Goal: Task Accomplishment & Management: Use online tool/utility

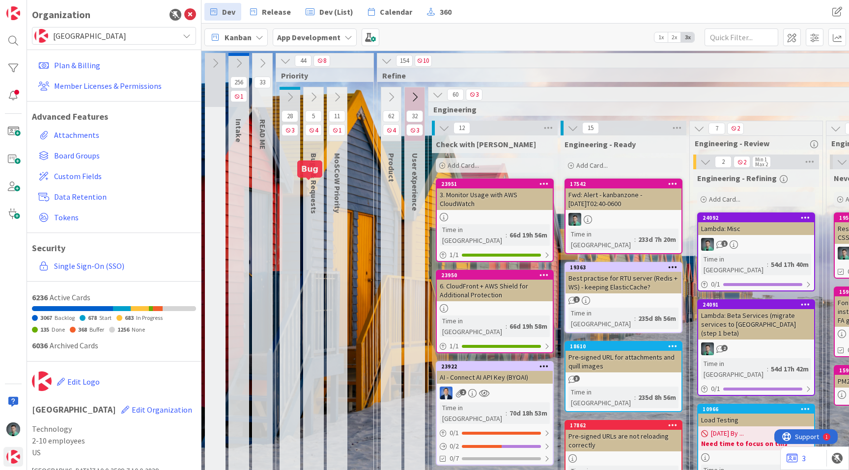
scroll to position [0, 1015]
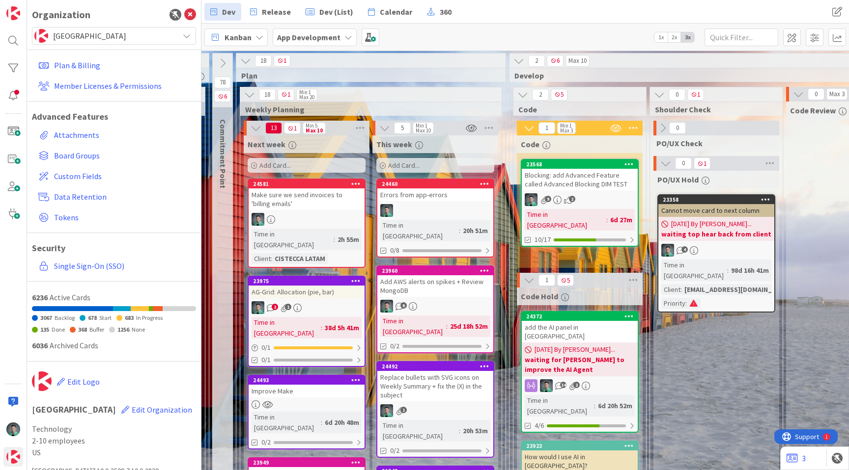
click at [294, 165] on div "Add Card..." at bounding box center [306, 165] width 118 height 15
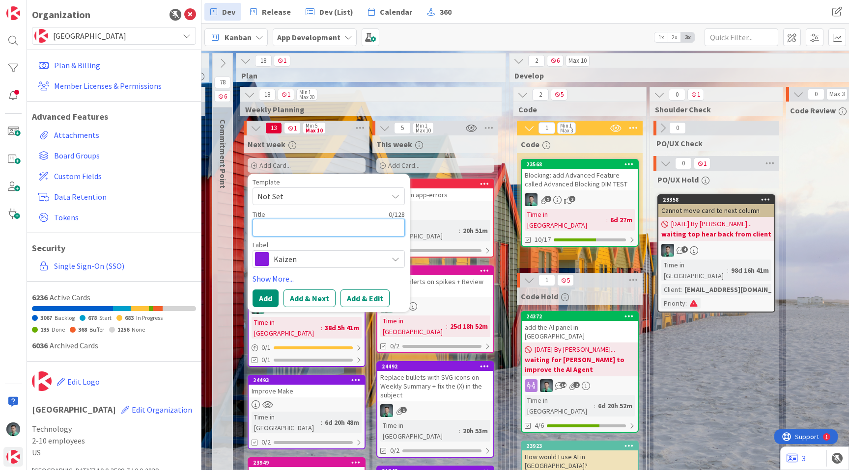
scroll to position [0, 0]
click at [357, 105] on span "Weekly Planning" at bounding box center [367, 110] width 244 height 10
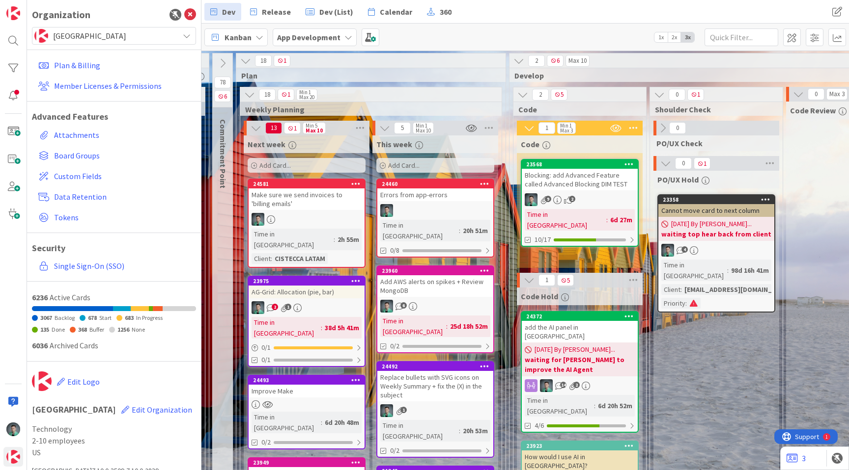
click at [298, 202] on div "Make sure we send invoices to 'billing emails'" at bounding box center [306, 200] width 116 height 22
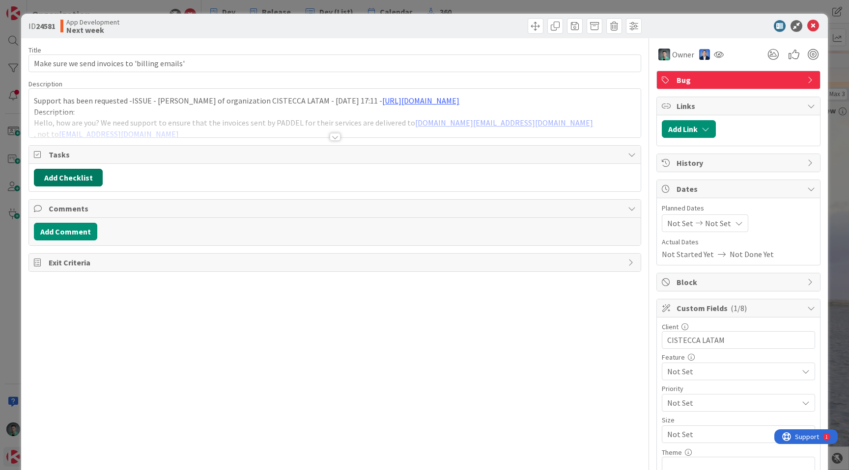
click at [76, 178] on button "Add Checklist" at bounding box center [68, 178] width 69 height 18
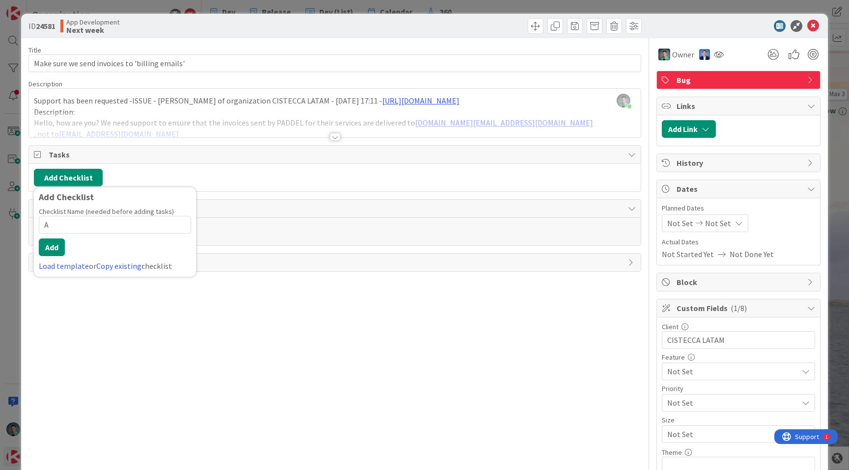
type input "AC"
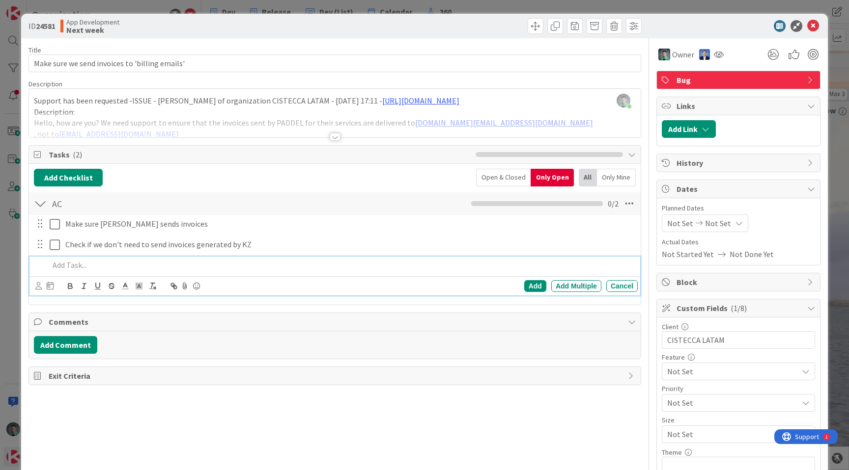
click at [201, 265] on p at bounding box center [341, 265] width 584 height 11
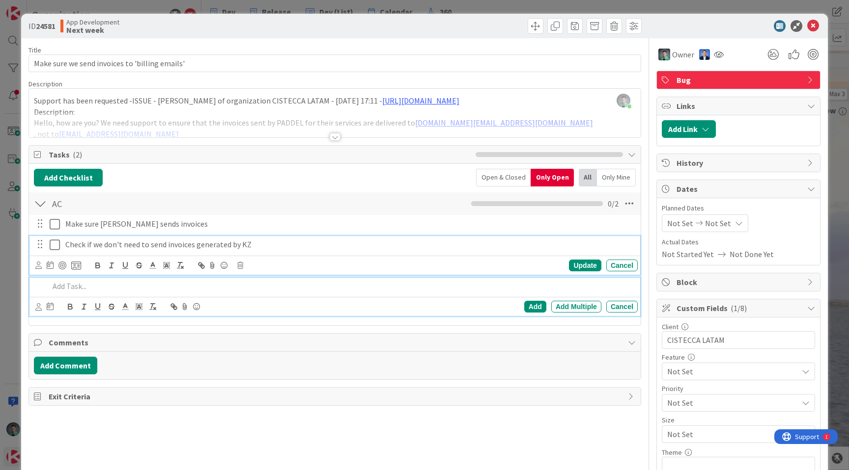
click at [123, 243] on p "Check if we don't need to send invoices generated by KZ" at bounding box center [349, 244] width 568 height 11
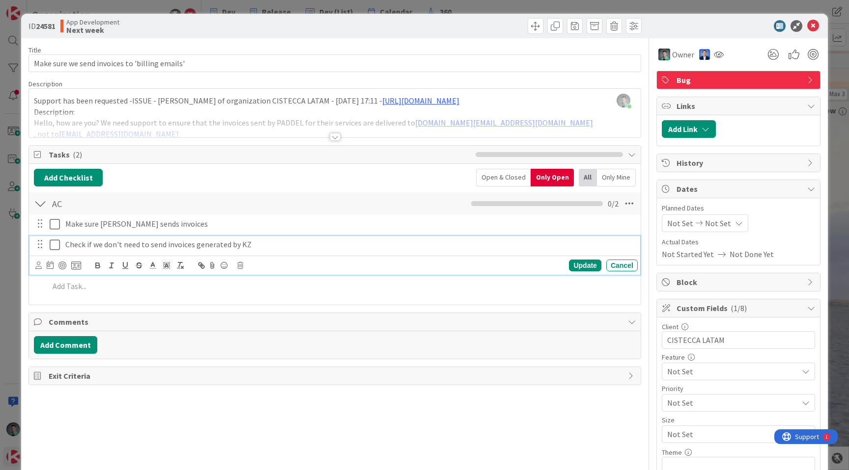
click at [164, 244] on p "Check if we don't need to send invoices generated by KZ" at bounding box center [349, 244] width 568 height 11
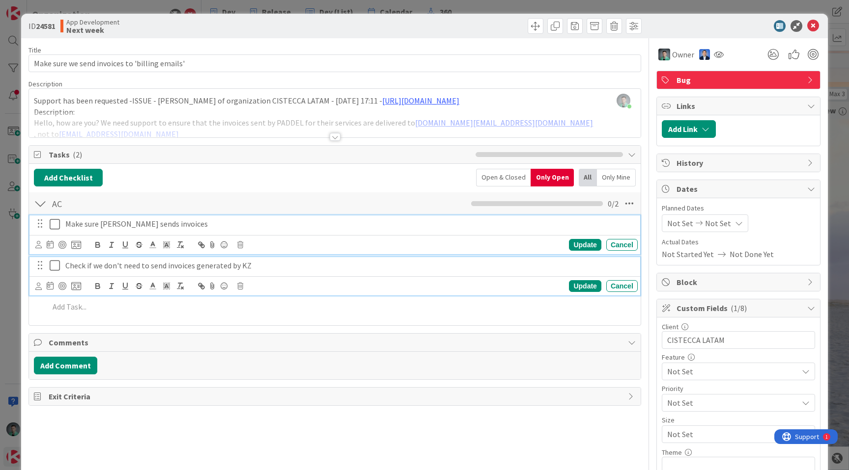
click at [526, 224] on p "Make sure [PERSON_NAME] sends invoices" at bounding box center [349, 224] width 568 height 11
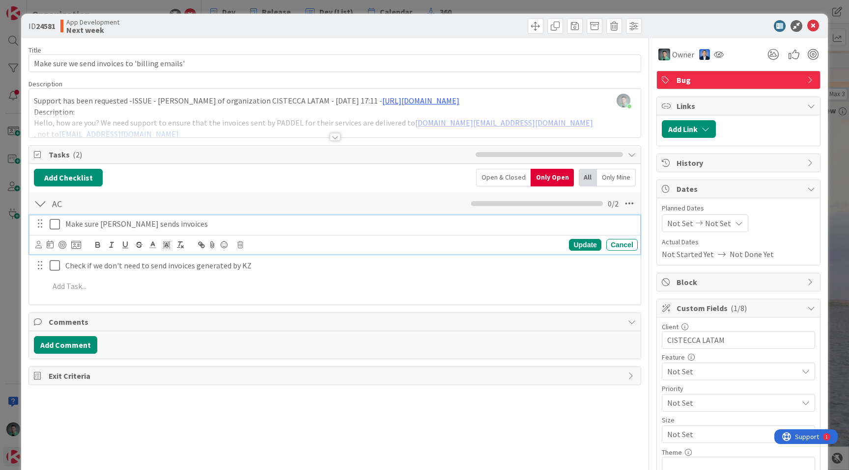
click at [240, 249] on div "Update Cancel" at bounding box center [336, 245] width 602 height 14
click at [240, 245] on icon at bounding box center [240, 245] width 6 height 7
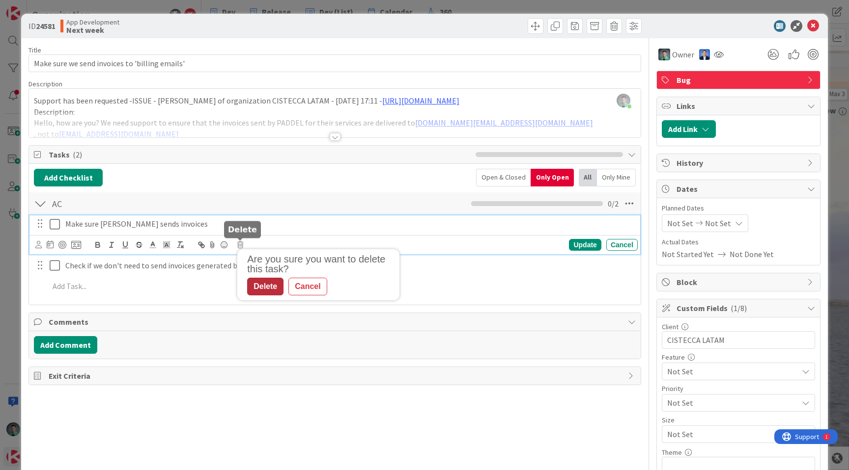
click at [268, 289] on div "Delete" at bounding box center [265, 287] width 36 height 18
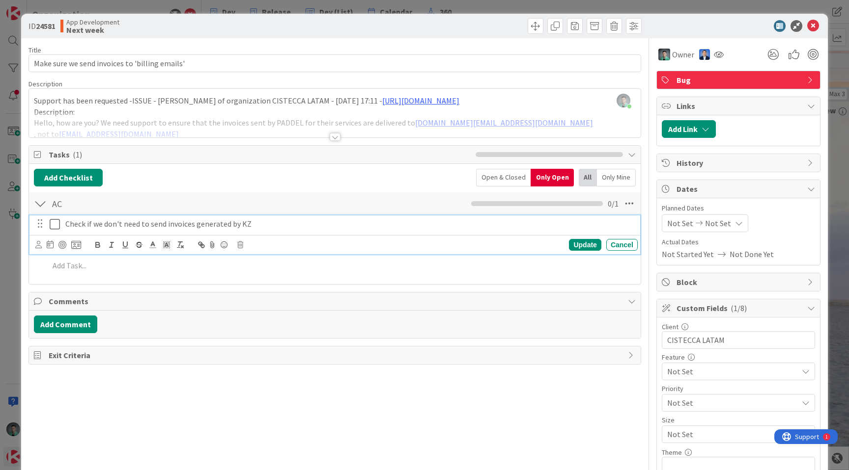
click at [76, 223] on p "Check if we don't need to send invoices generated by KZ" at bounding box center [349, 224] width 568 height 11
drag, startPoint x: 76, startPoint y: 223, endPoint x: 150, endPoint y: 225, distance: 73.7
click at [150, 225] on p "Check if we don't need to send invoices generated by KZ" at bounding box center [349, 224] width 568 height 11
click at [575, 243] on div "Update" at bounding box center [585, 245] width 32 height 12
